Goal: Check status: Check status

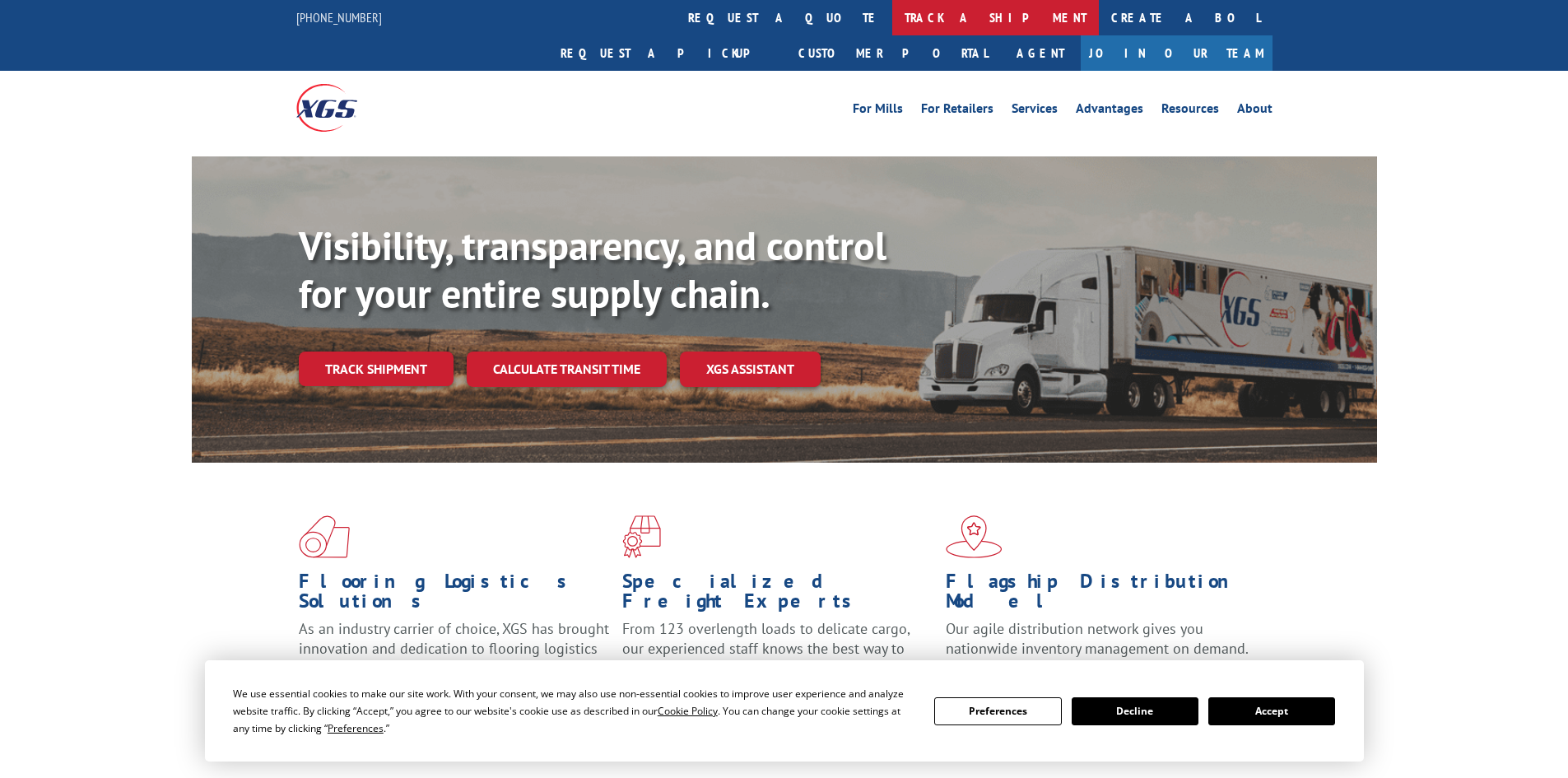
click at [892, 7] on link "track a shipment" at bounding box center [994, 18] width 206 height 35
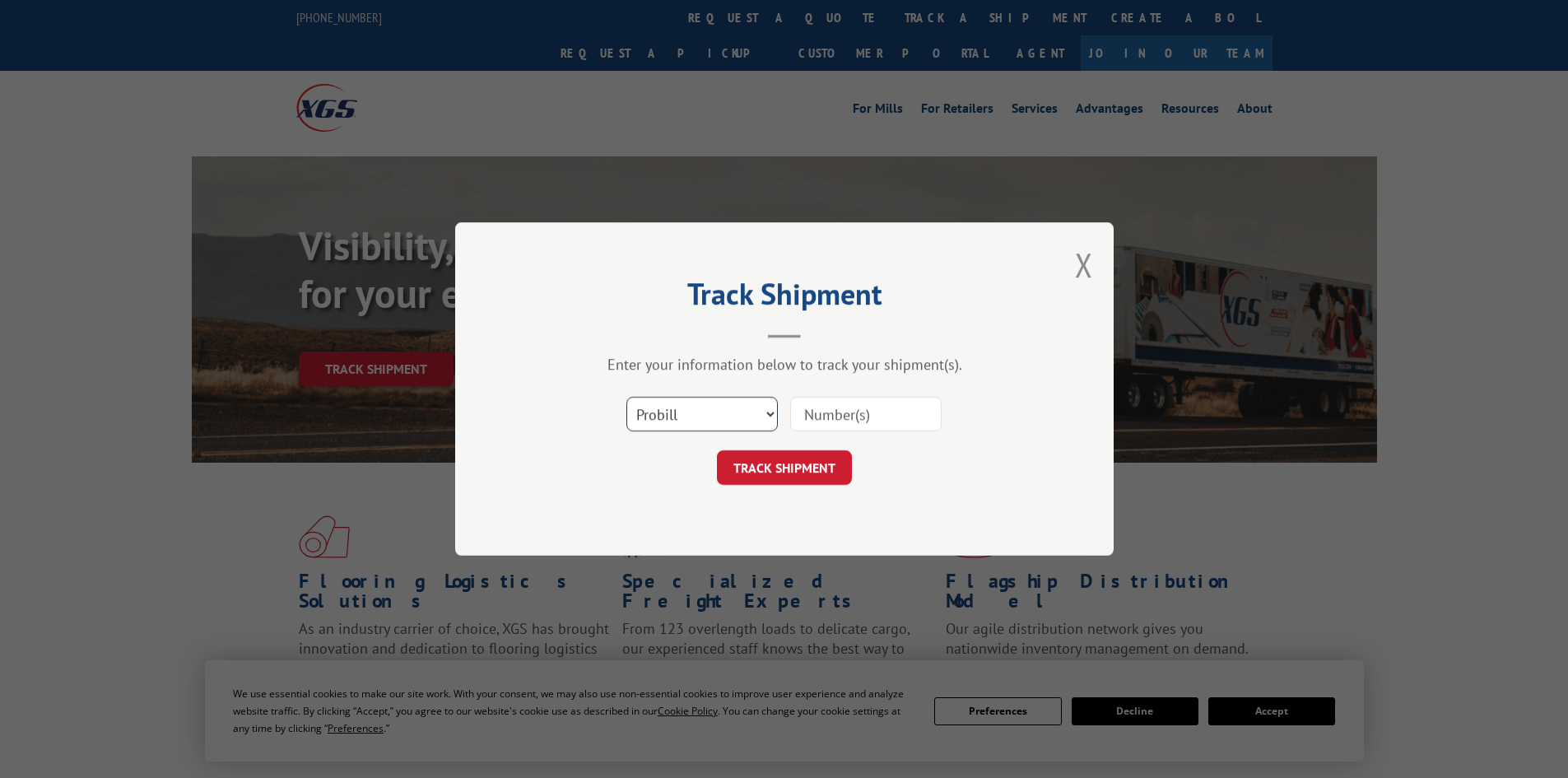
click at [764, 414] on select "Select category... Probill BOL PO" at bounding box center [701, 413] width 151 height 35
select select "po"
click at [626, 396] on select "Select category... Probill BOL PO" at bounding box center [701, 413] width 151 height 35
click at [822, 416] on input at bounding box center [866, 413] width 151 height 35
paste input "12535586"
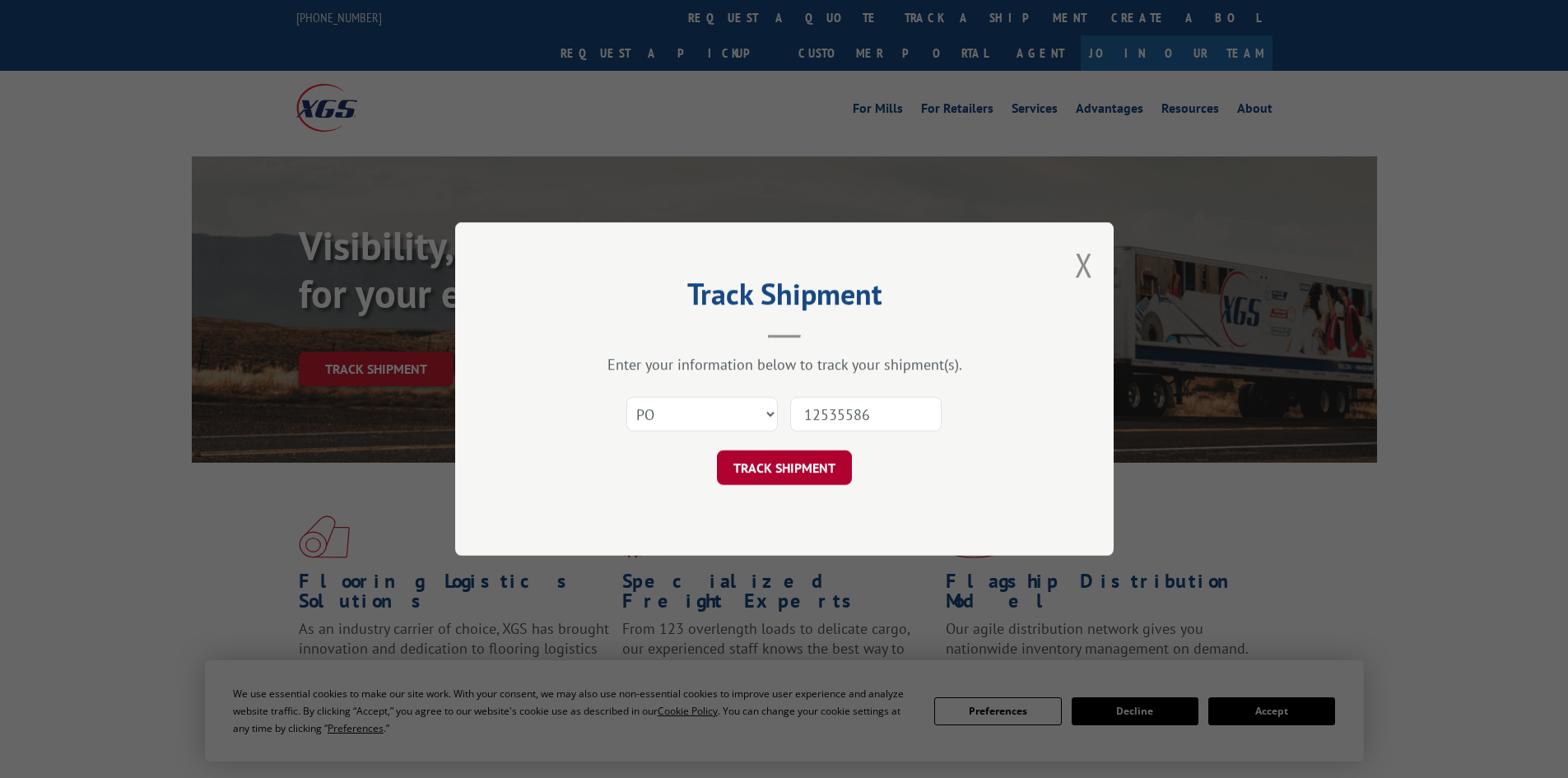
type input "12535586"
click at [829, 478] on button "TRACK SHIPMENT" at bounding box center [784, 467] width 135 height 35
